Goal: Task Accomplishment & Management: Use online tool/utility

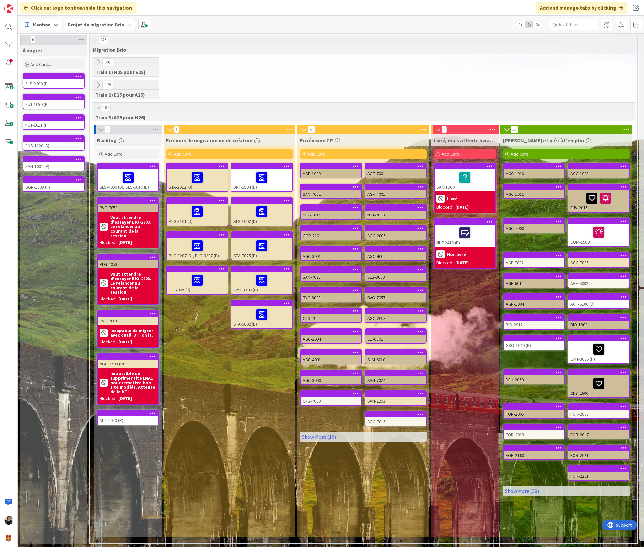
scroll to position [0, 32]
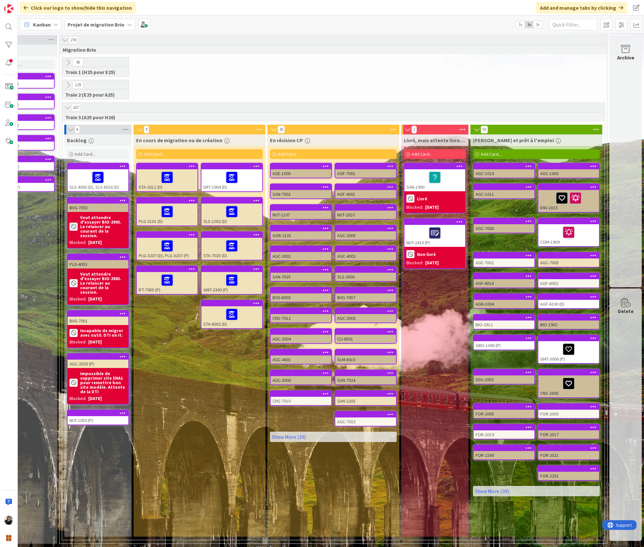
click at [434, 58] on div "40 Train 1 (H25 pour E25)" at bounding box center [333, 68] width 545 height 23
click at [288, 432] on link "Show More (10)" at bounding box center [333, 437] width 127 height 10
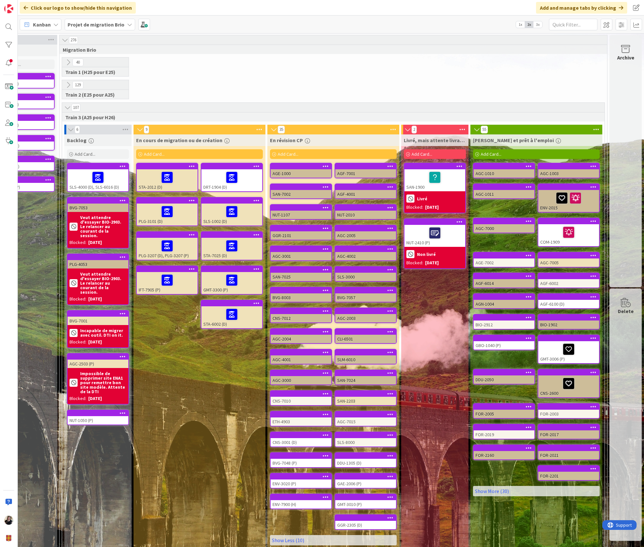
click at [390, 128] on icon at bounding box center [393, 130] width 8 height 10
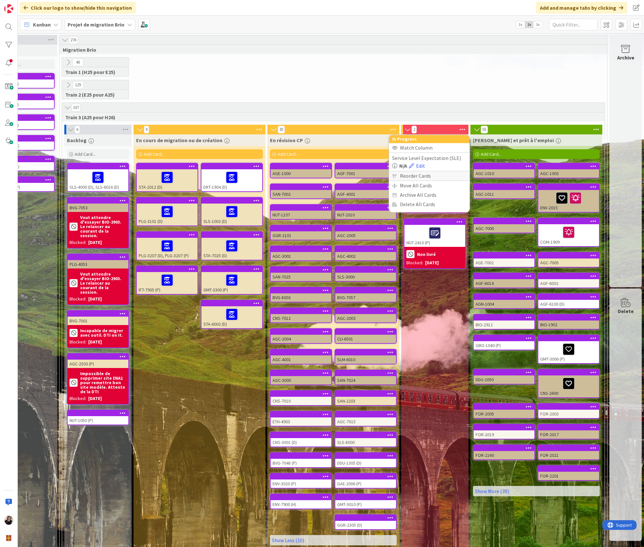
click at [423, 175] on div "Reorder Cards" at bounding box center [429, 175] width 81 height 9
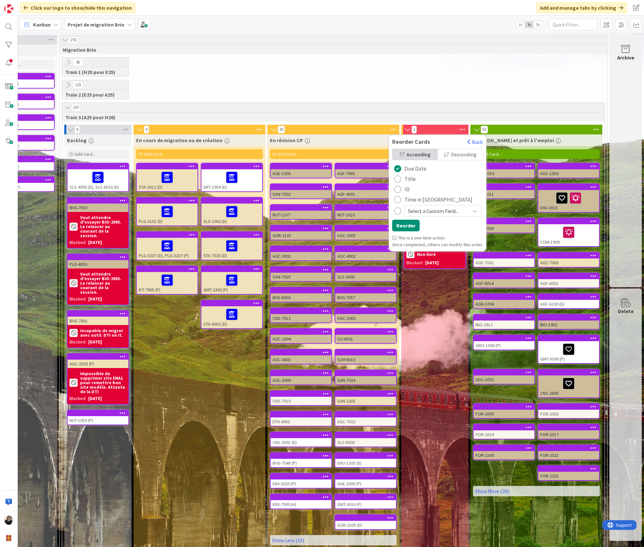
click at [396, 176] on div "radio" at bounding box center [397, 178] width 7 height 7
click at [408, 225] on button "Reorder" at bounding box center [405, 226] width 27 height 12
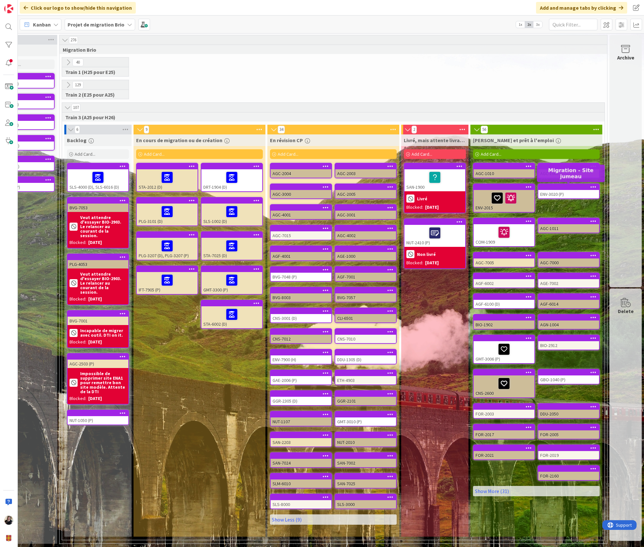
click at [591, 185] on icon at bounding box center [593, 186] width 6 height 5
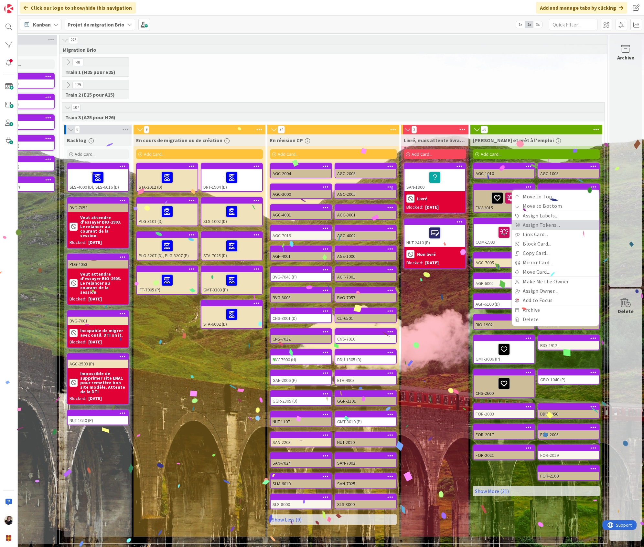
click at [541, 225] on link "Assign Tokens..." at bounding box center [554, 224] width 87 height 9
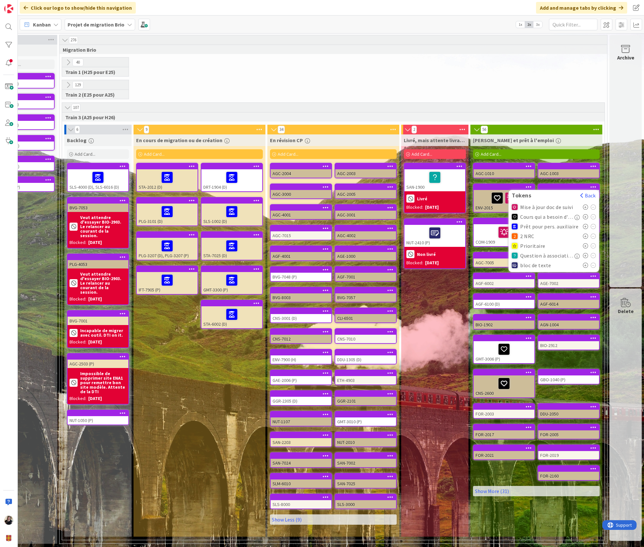
click at [584, 206] on icon at bounding box center [585, 207] width 5 height 5
click at [551, 94] on div "129 Train 2 (E25 pour A25)" at bounding box center [333, 91] width 545 height 23
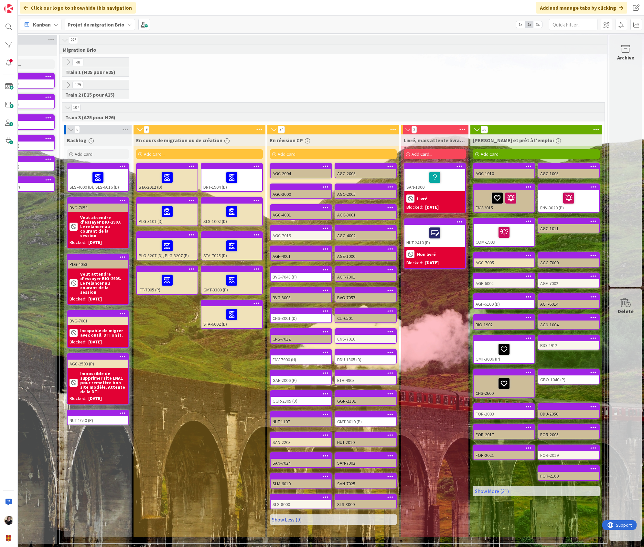
click at [292, 520] on link "Show Less (9)" at bounding box center [333, 519] width 127 height 10
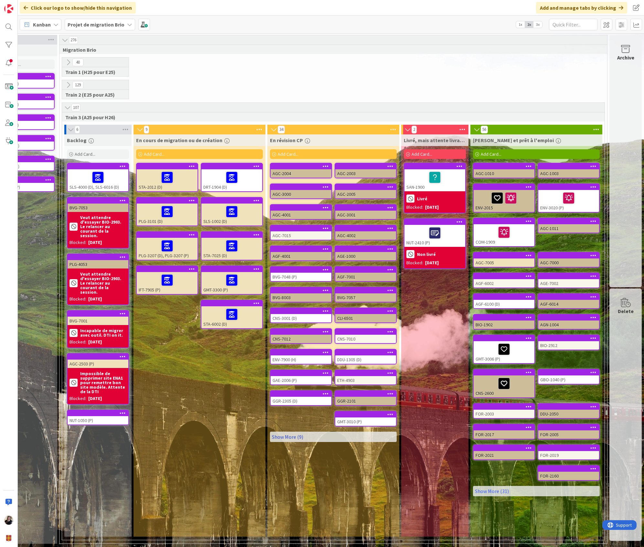
click at [276, 432] on link "Show More (9)" at bounding box center [333, 437] width 127 height 10
